Goal: Transaction & Acquisition: Purchase product/service

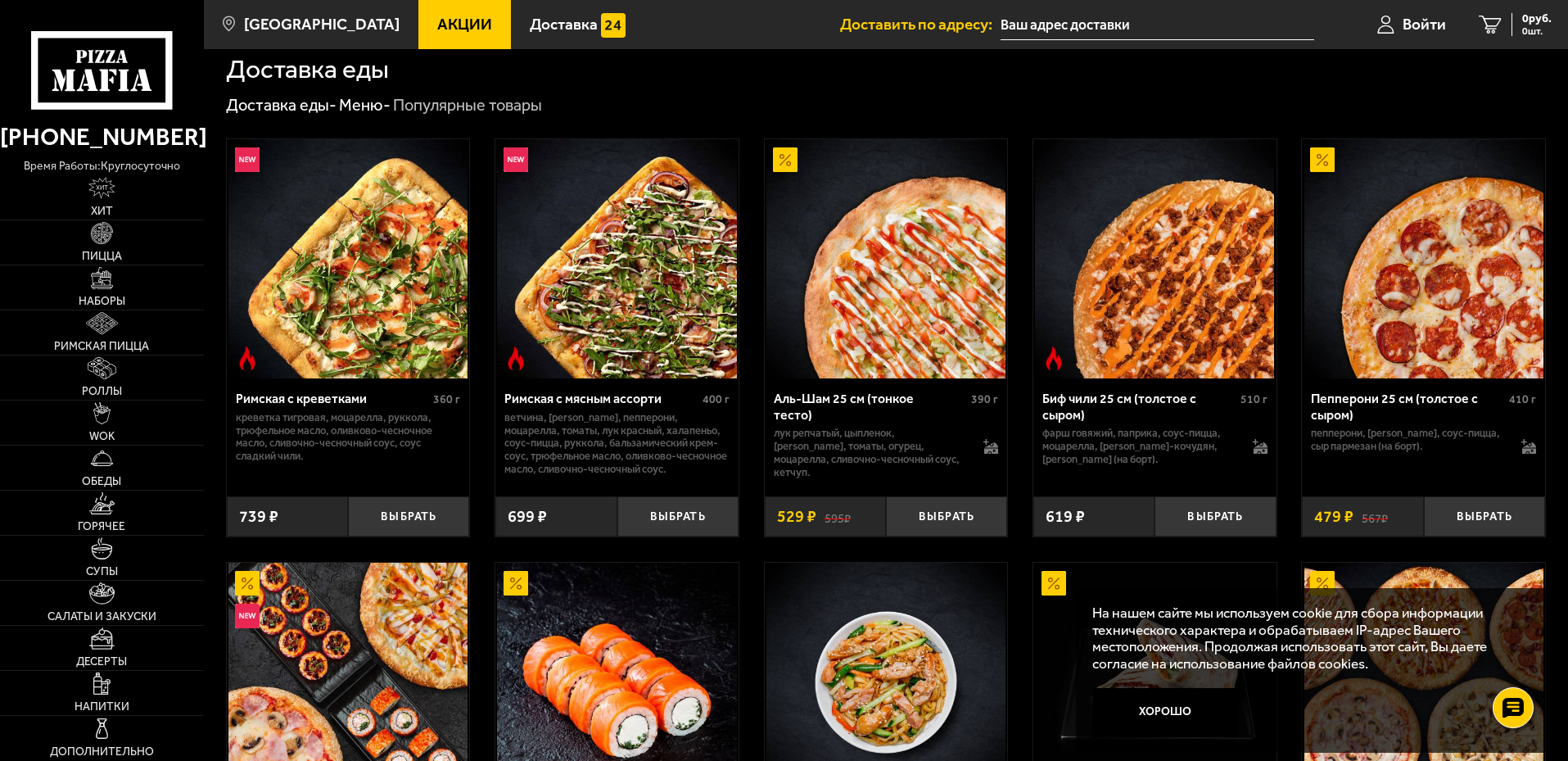
scroll to position [410, 0]
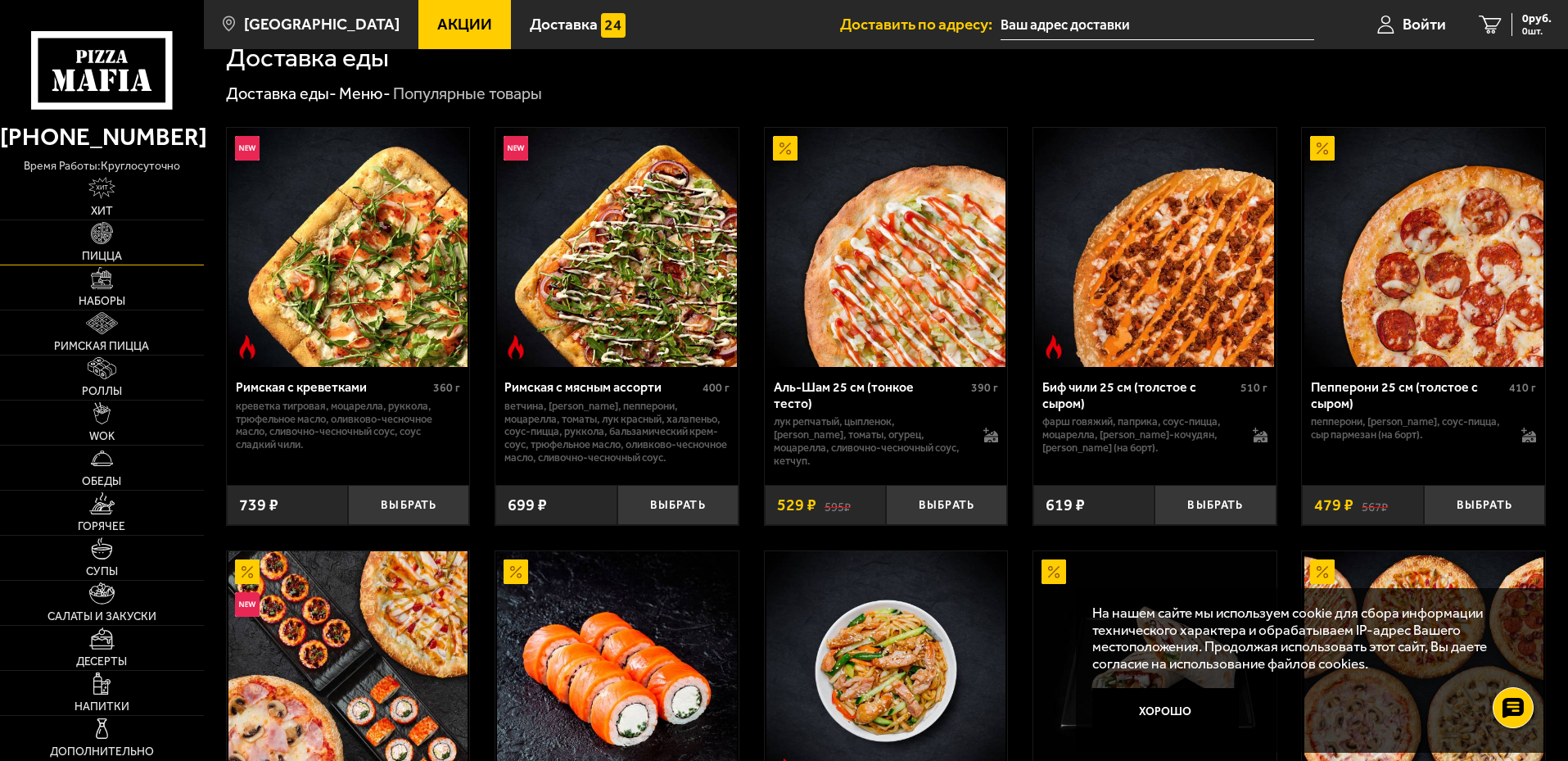
click at [102, 226] on img at bounding box center [101, 232] width 22 height 22
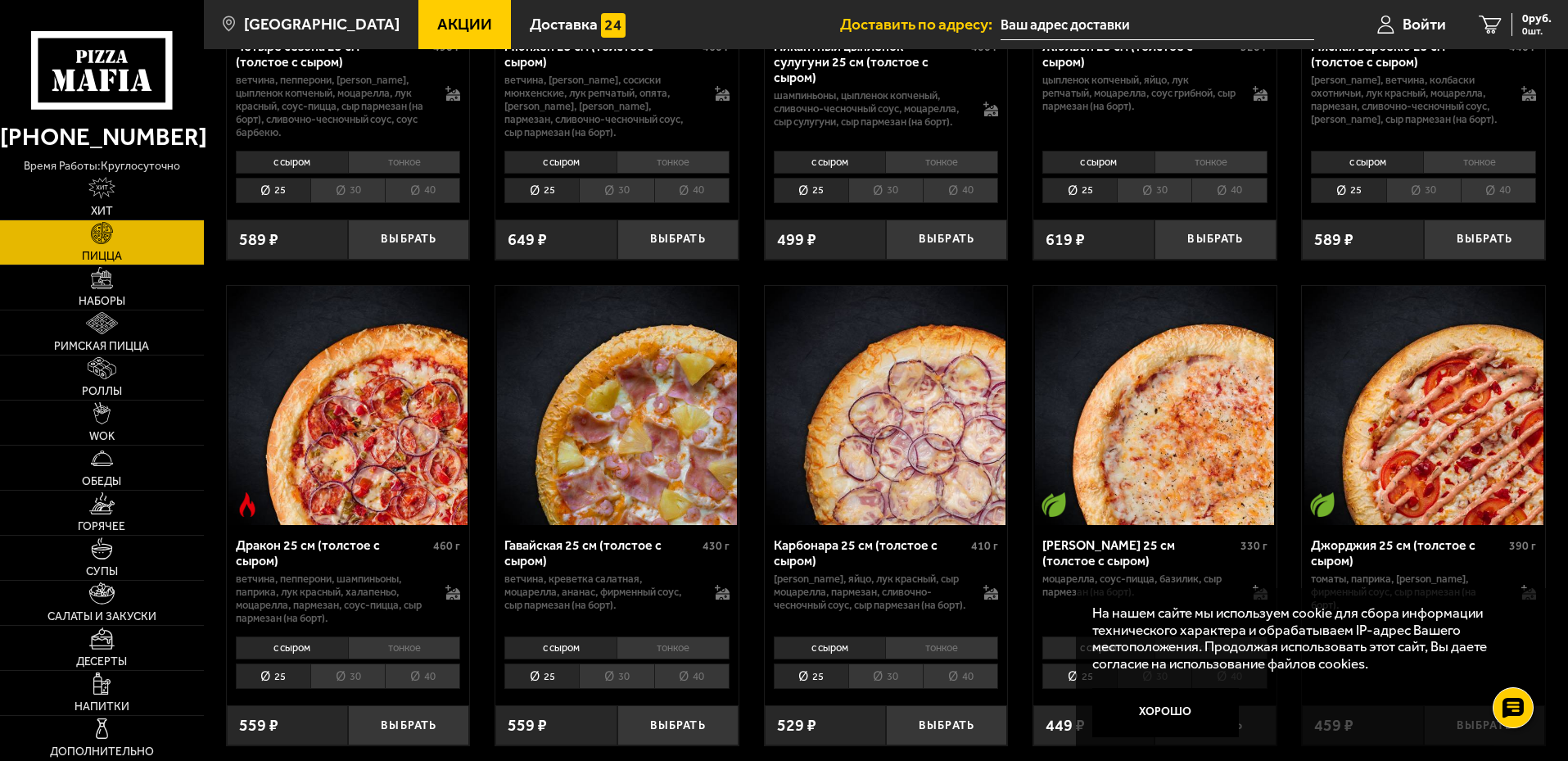
scroll to position [2374, 0]
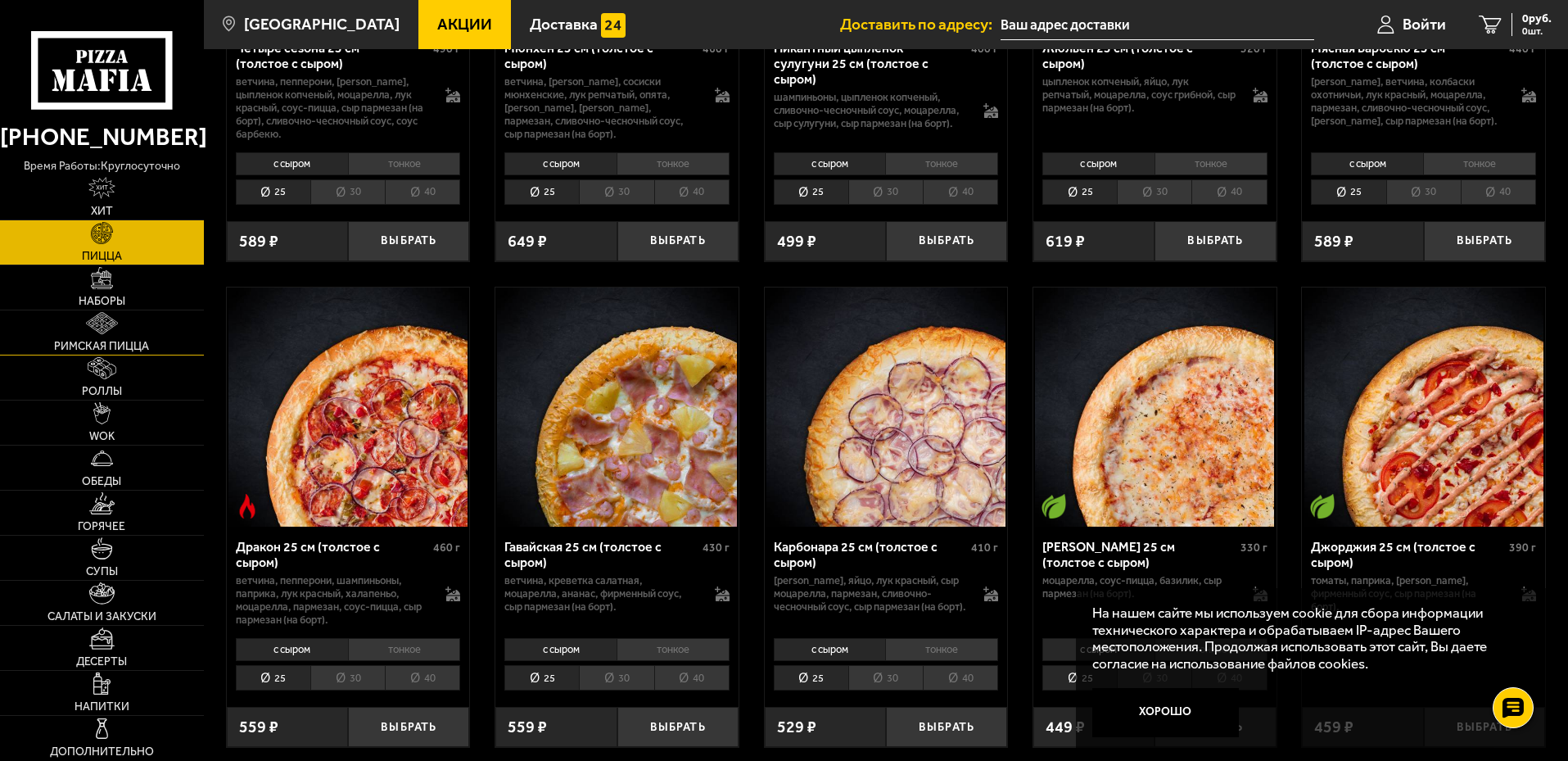
click at [143, 337] on link "Римская пицца" at bounding box center [101, 332] width 204 height 44
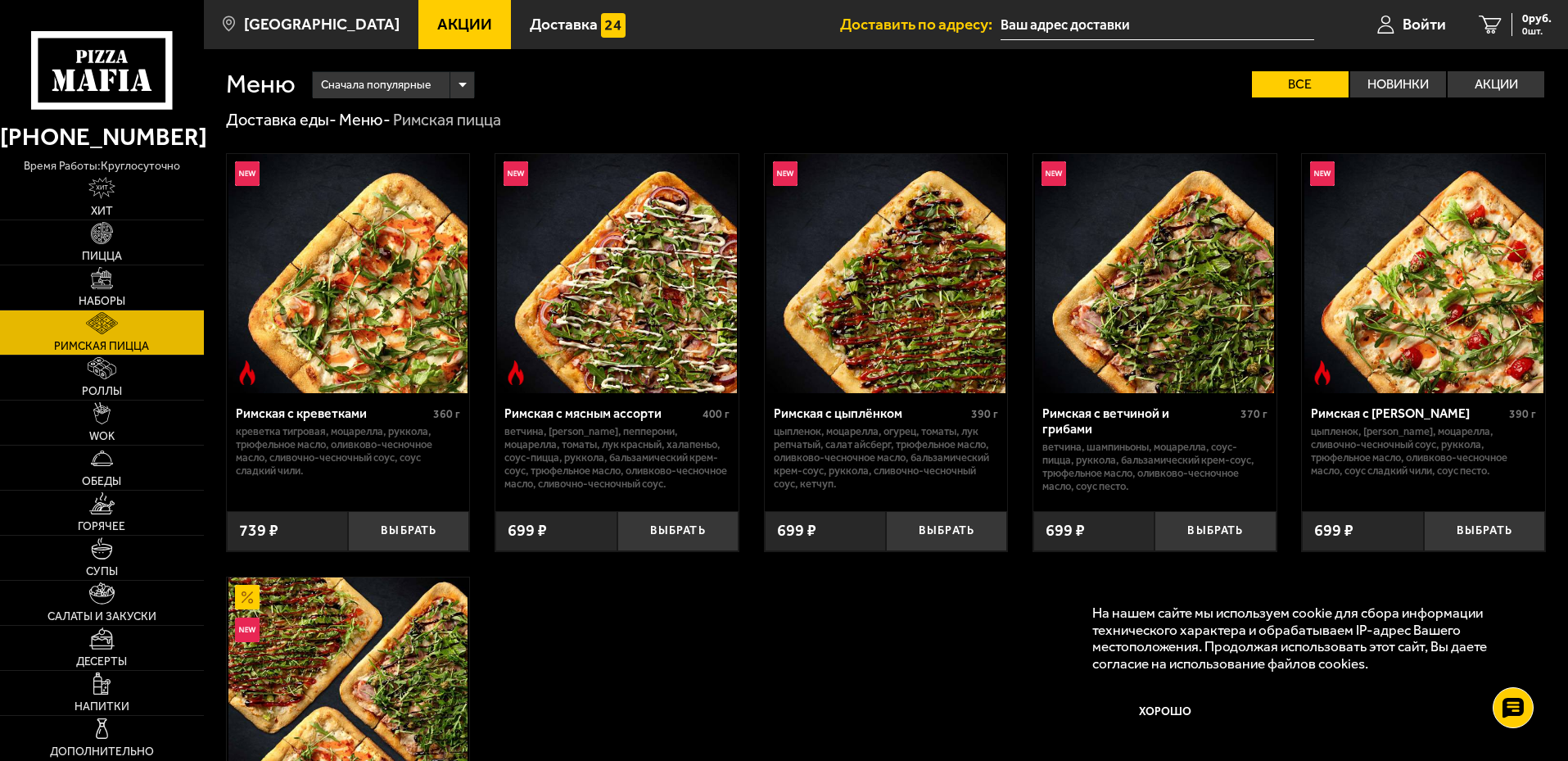
click at [665, 301] on img at bounding box center [616, 273] width 239 height 239
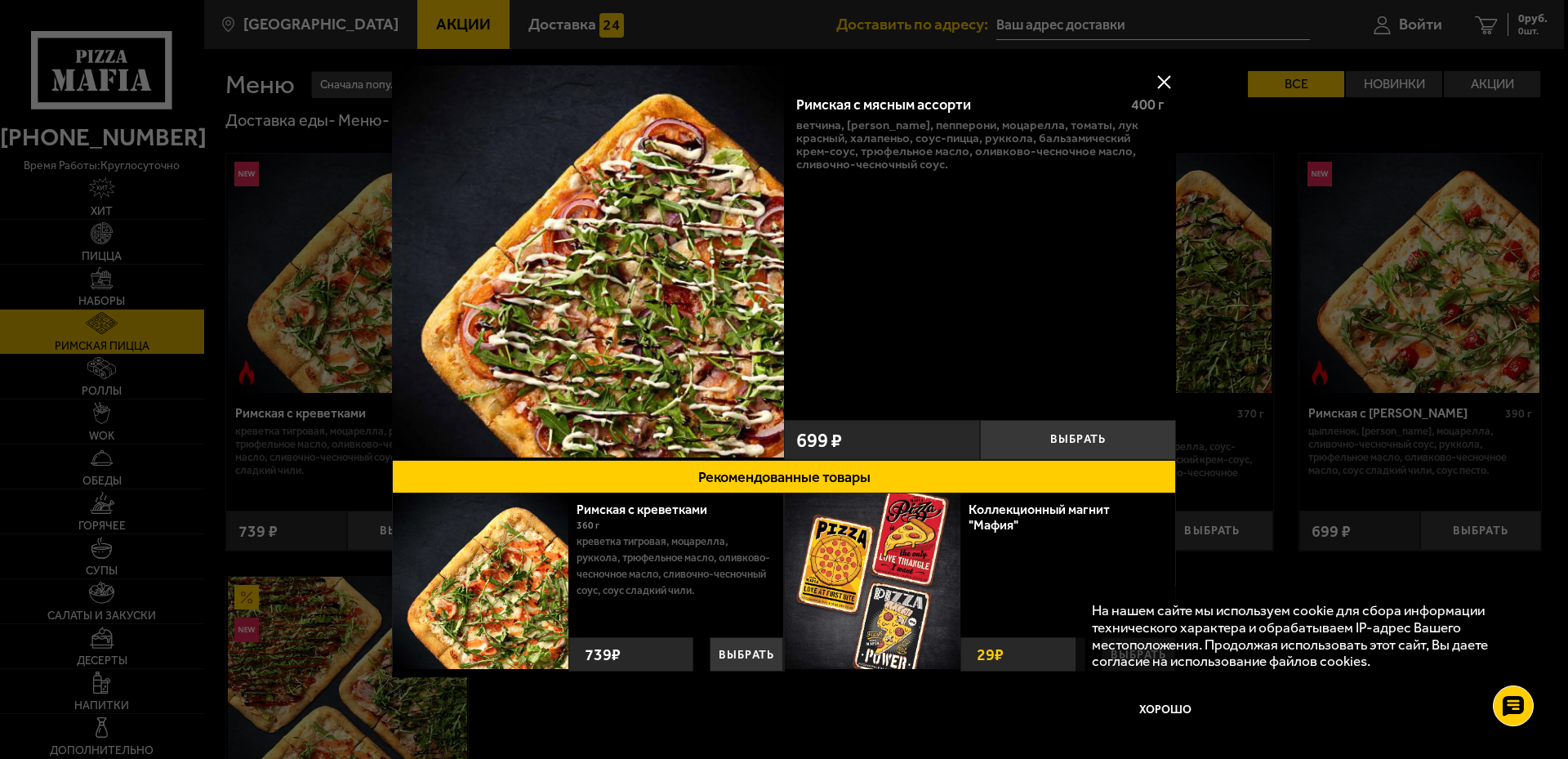
click at [1162, 80] on button at bounding box center [1163, 81] width 24 height 24
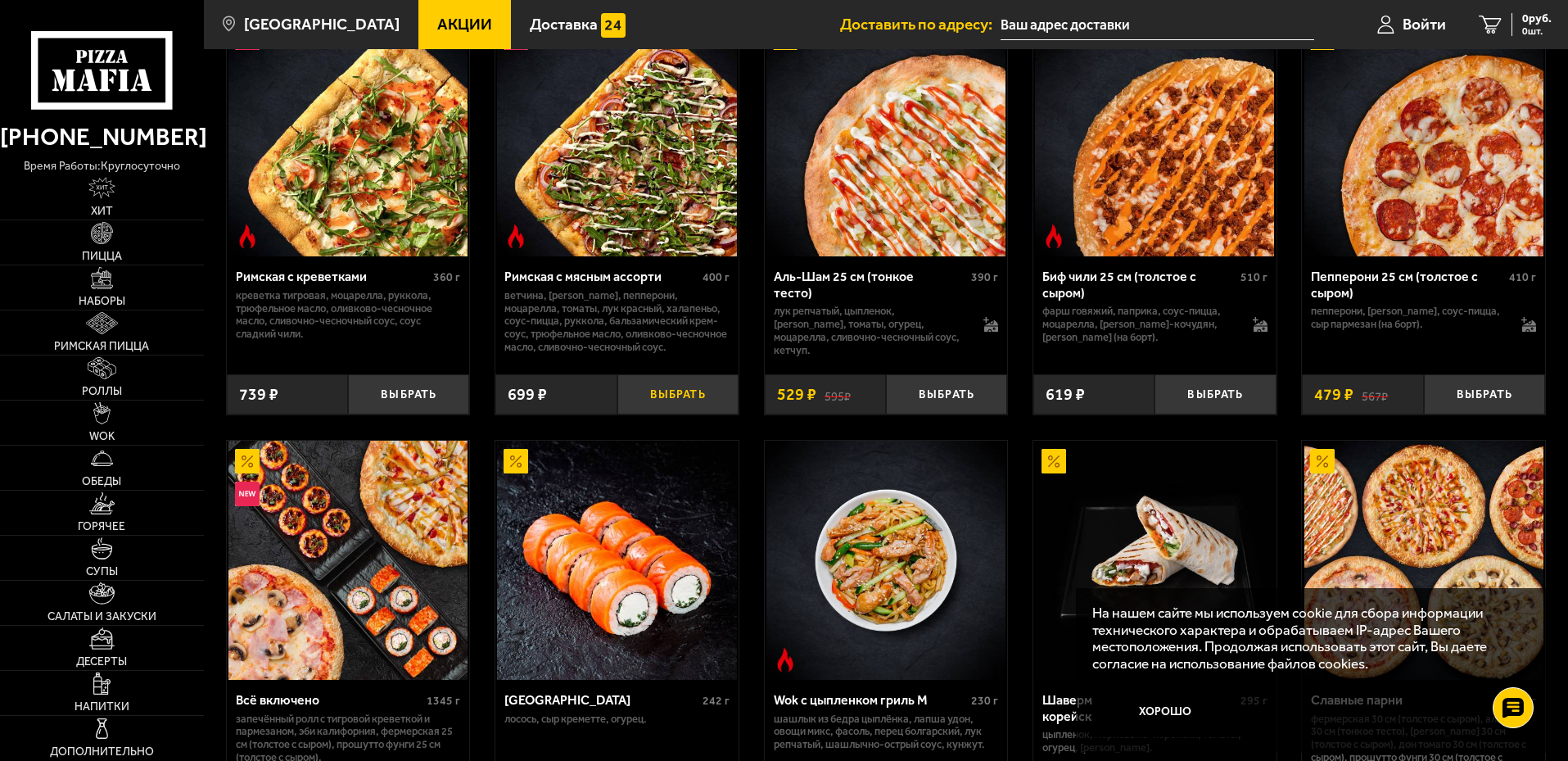
scroll to position [491, 0]
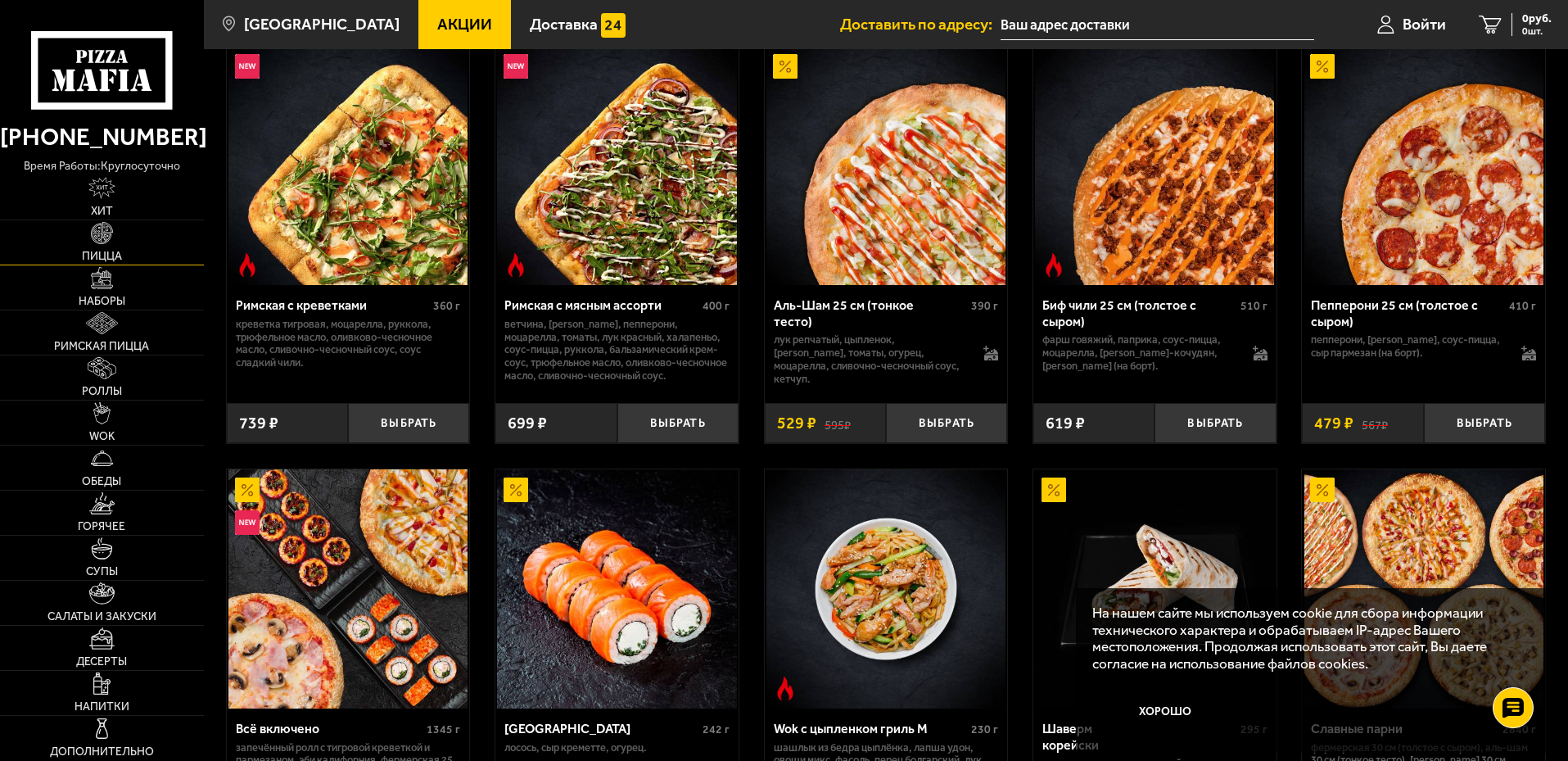
click at [100, 235] on img at bounding box center [101, 232] width 22 height 22
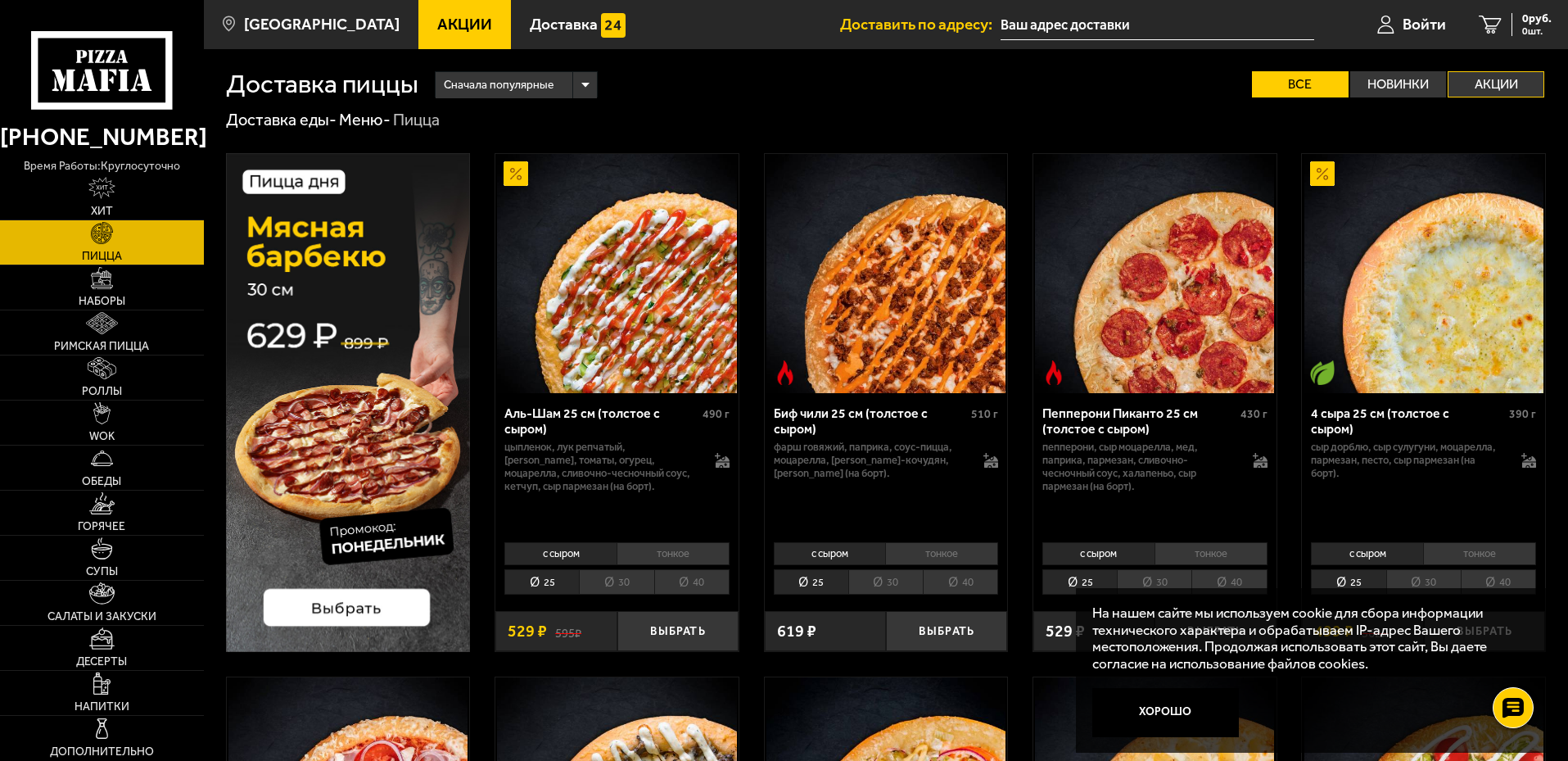
click at [1480, 80] on label "Акции" at bounding box center [1496, 84] width 97 height 26
click at [0, 0] on input "Акции" at bounding box center [0, 0] width 0 height 0
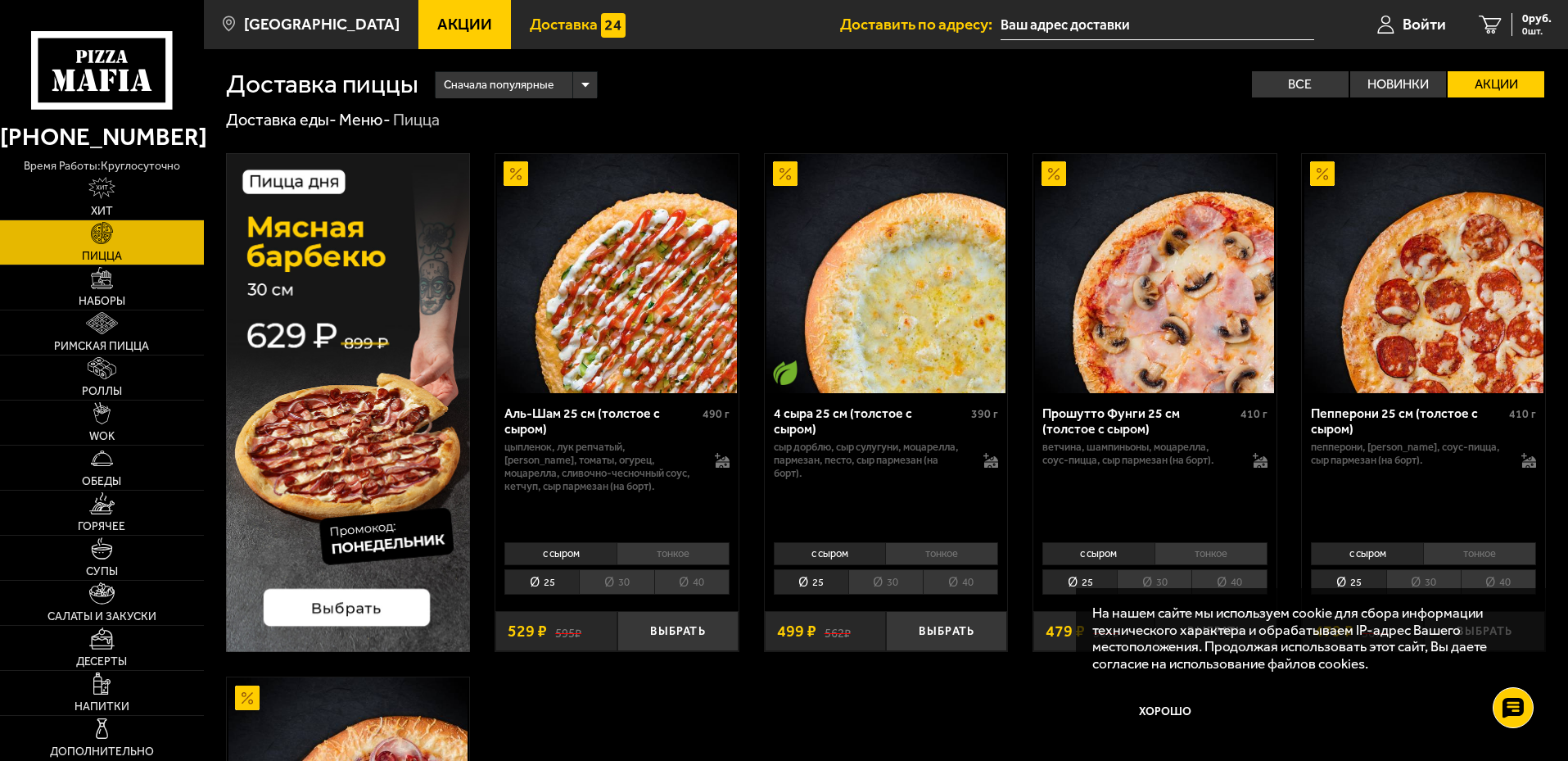
click at [566, 27] on span "Доставка" at bounding box center [564, 24] width 68 height 16
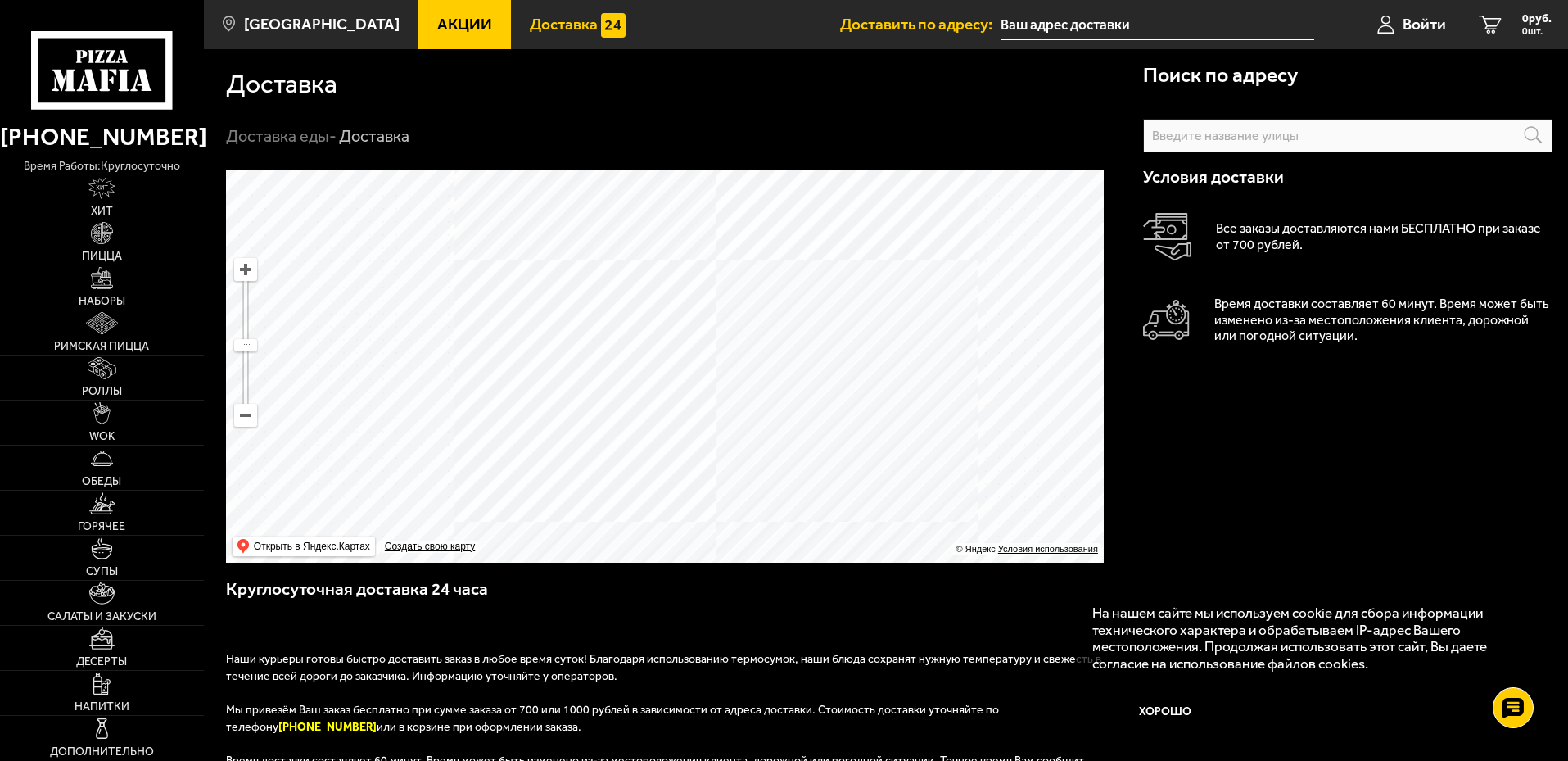
drag, startPoint x: 657, startPoint y: 375, endPoint x: 692, endPoint y: 437, distance: 71.2
click at [692, 437] on ymaps at bounding box center [665, 366] width 878 height 393
drag, startPoint x: 630, startPoint y: 337, endPoint x: 681, endPoint y: 461, distance: 134.1
click at [681, 461] on ymaps at bounding box center [665, 366] width 878 height 393
drag, startPoint x: 665, startPoint y: 326, endPoint x: 660, endPoint y: 477, distance: 151.1
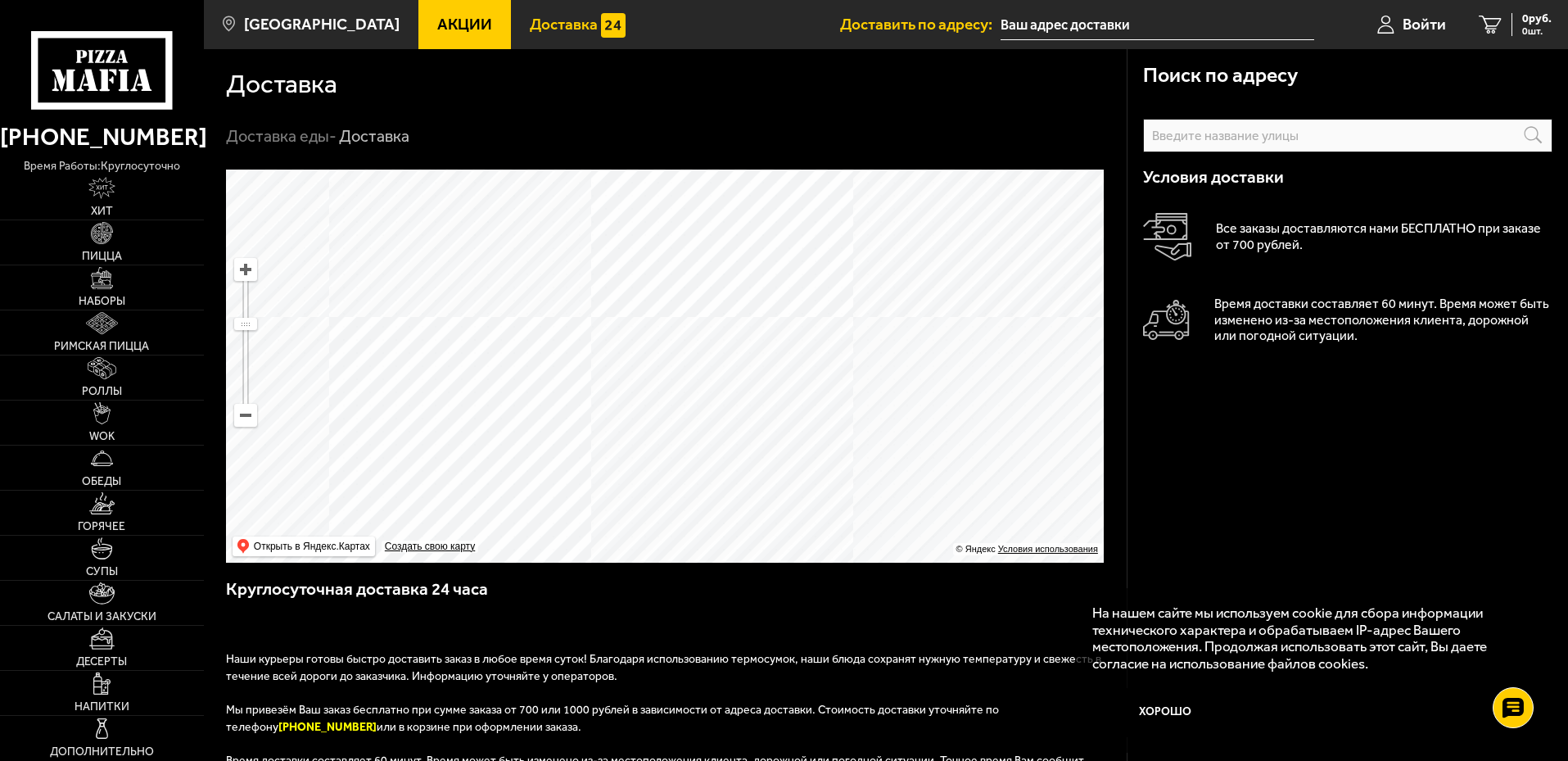
click at [660, 477] on ymaps at bounding box center [665, 366] width 878 height 393
drag, startPoint x: 506, startPoint y: 344, endPoint x: 619, endPoint y: 450, distance: 154.9
click at [619, 450] on ymaps at bounding box center [665, 366] width 878 height 393
